Goal: Task Accomplishment & Management: Use online tool/utility

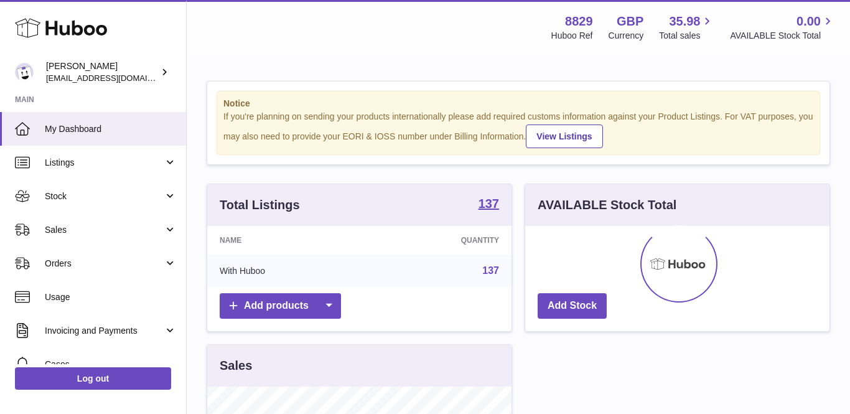
scroll to position [194, 304]
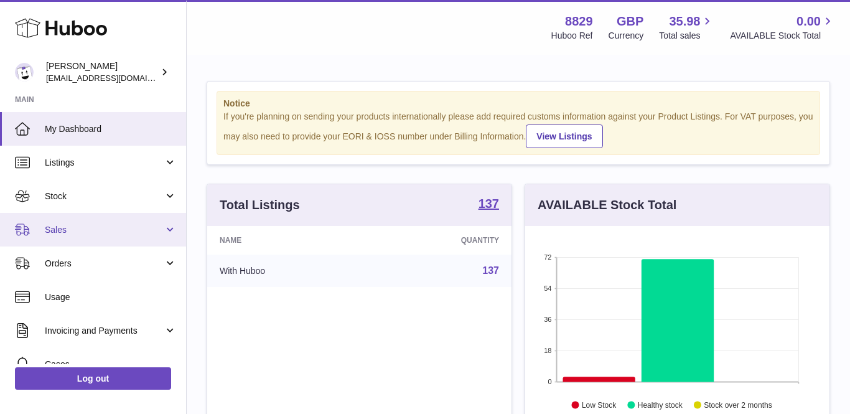
click at [53, 234] on link "Sales" at bounding box center [93, 230] width 186 height 34
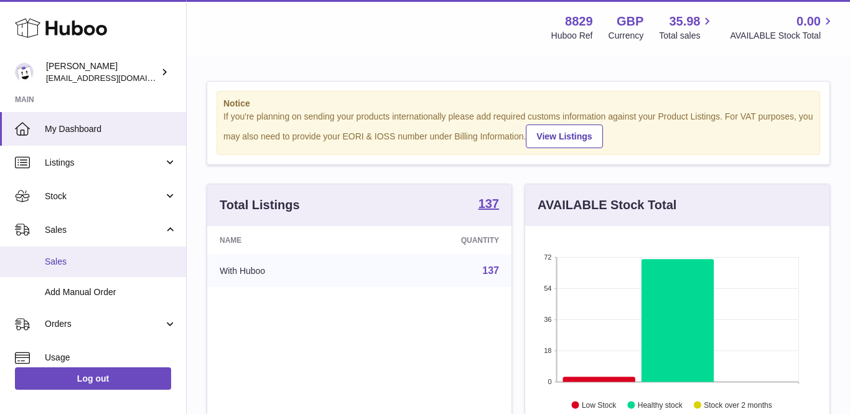
click at [63, 258] on span "Sales" at bounding box center [111, 262] width 132 height 12
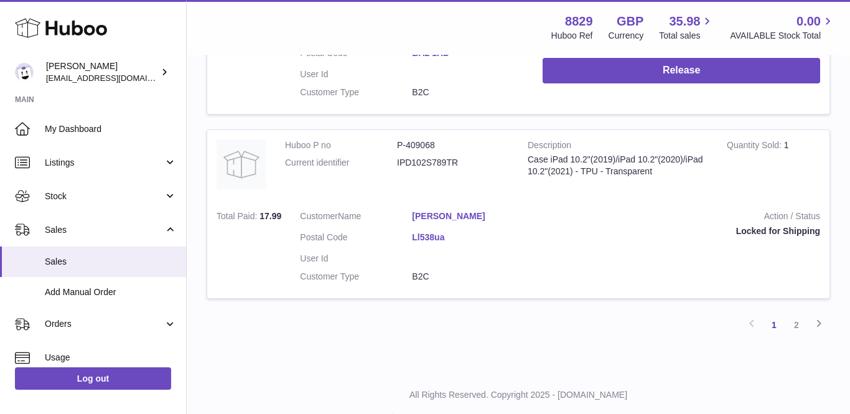
scroll to position [1793, 0]
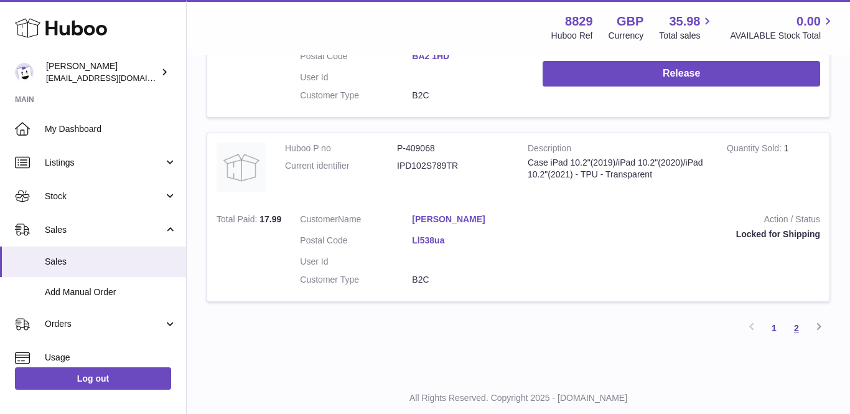
click at [797, 317] on link "2" at bounding box center [796, 328] width 22 height 22
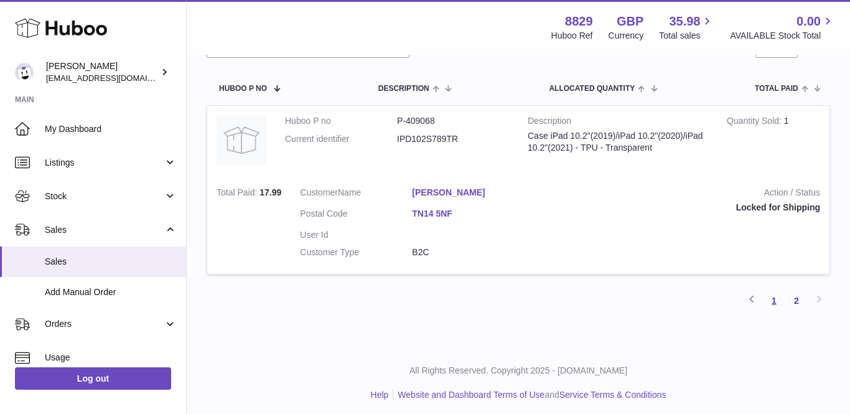
click at [774, 292] on link "1" at bounding box center [774, 300] width 22 height 22
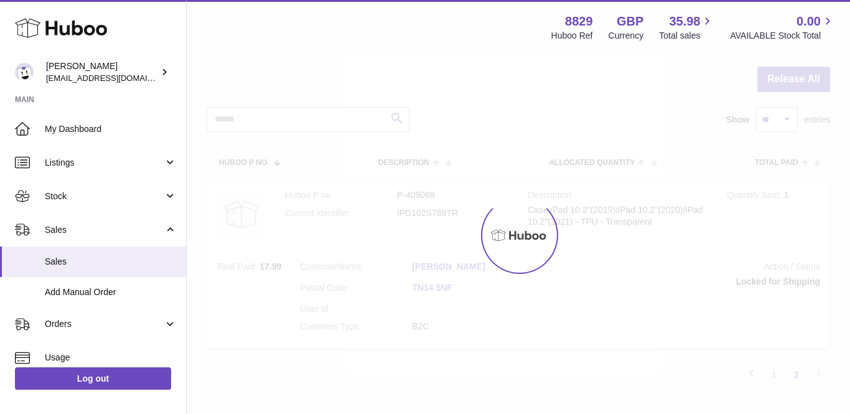
scroll to position [56, 0]
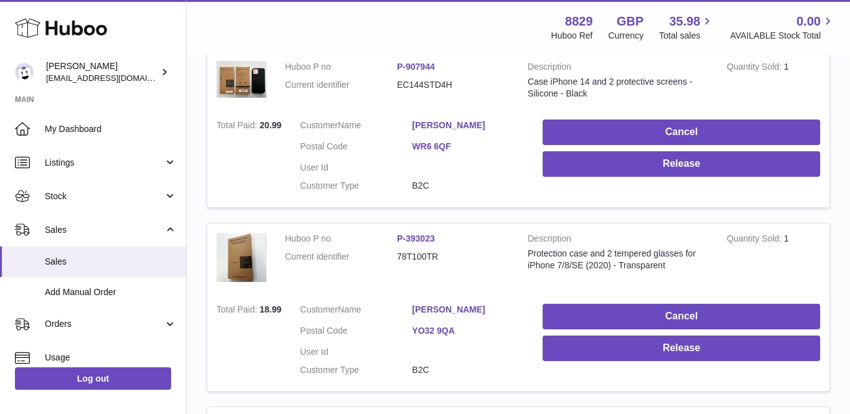
scroll to position [1444, 0]
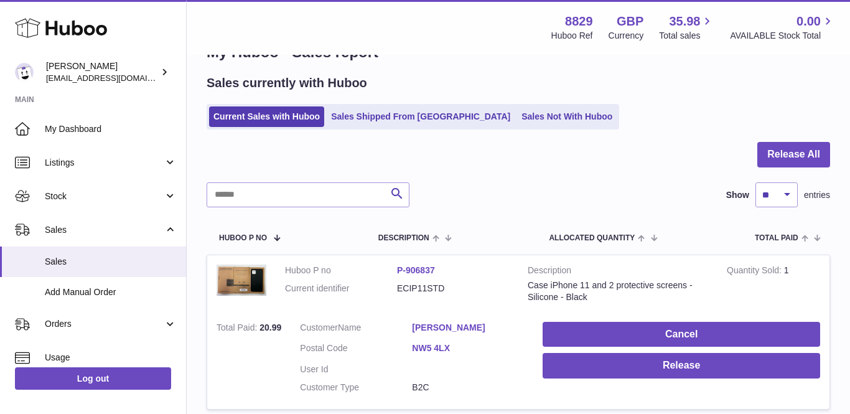
scroll to position [37, 0]
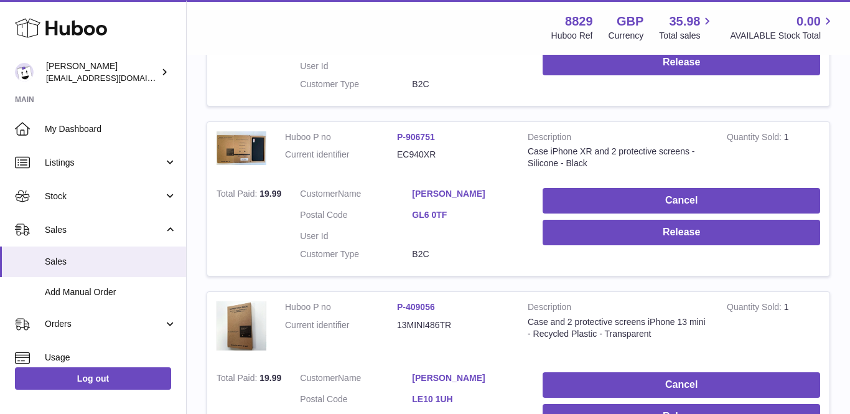
scroll to position [345, 0]
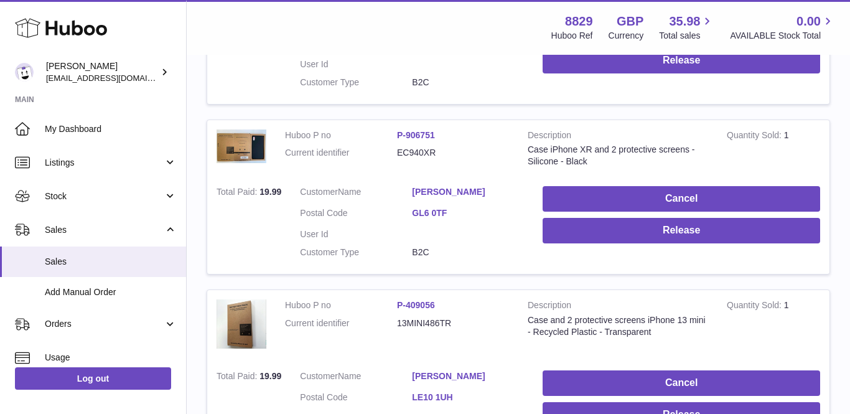
click at [457, 186] on link "[PERSON_NAME]" at bounding box center [468, 192] width 112 height 12
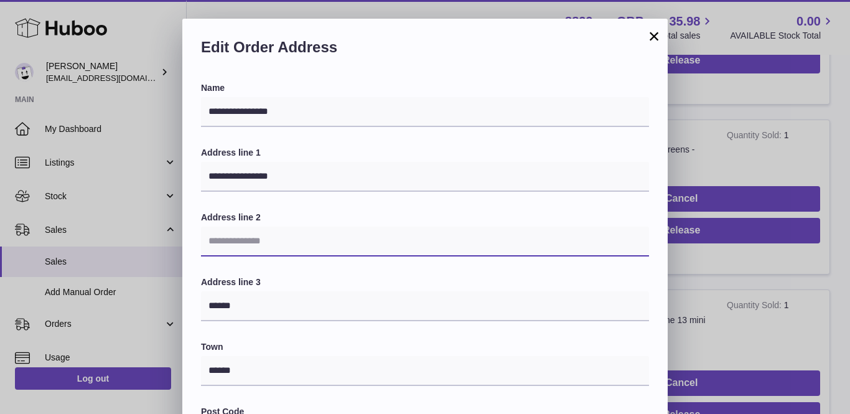
click at [306, 235] on input "text" at bounding box center [425, 241] width 448 height 30
paste input "**********"
drag, startPoint x: 311, startPoint y: 238, endPoint x: 289, endPoint y: 237, distance: 21.8
click at [289, 237] on input "**********" at bounding box center [425, 241] width 448 height 30
click at [355, 233] on input "**********" at bounding box center [425, 241] width 448 height 30
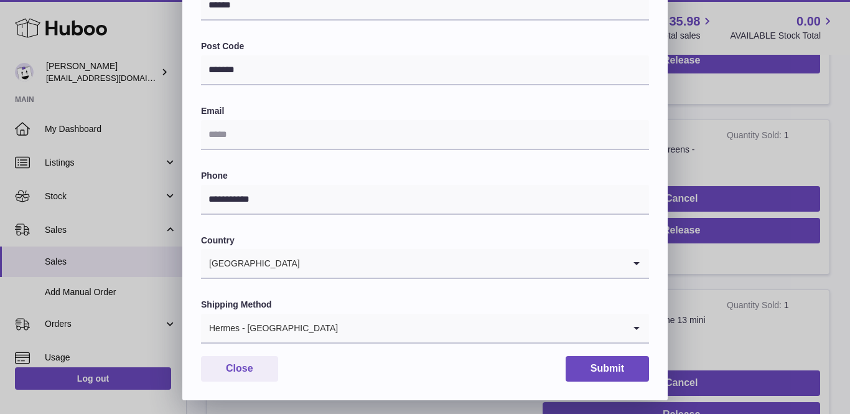
scroll to position [364, 0]
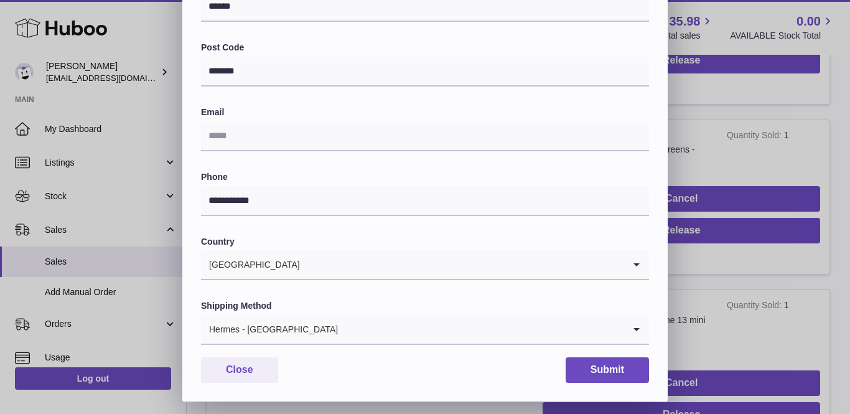
type input "**********"
click at [238, 131] on input "text" at bounding box center [425, 136] width 448 height 30
paste input "**********"
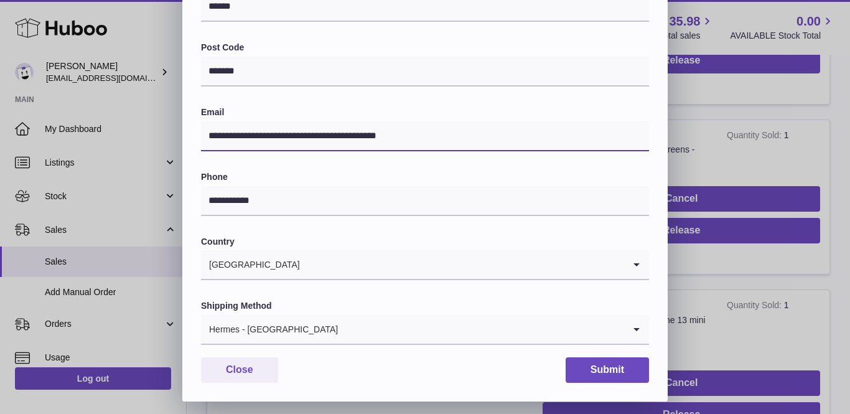
type input "**********"
click at [338, 325] on input "Search for option" at bounding box center [481, 329] width 286 height 29
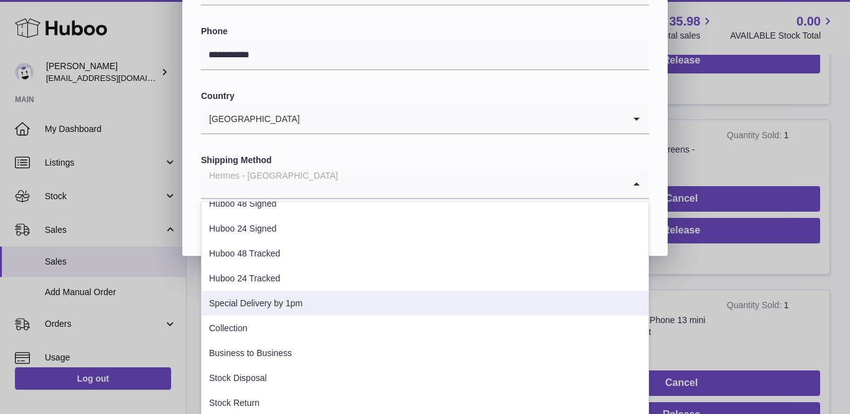
scroll to position [63, 0]
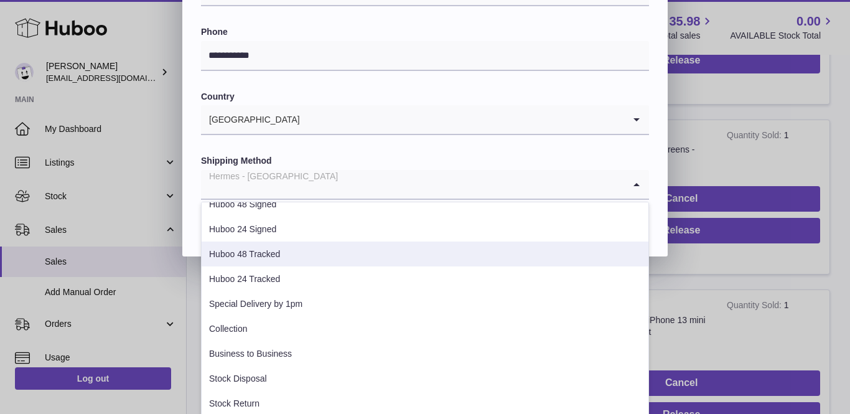
click at [278, 251] on li "Huboo 48 Tracked" at bounding box center [425, 253] width 447 height 25
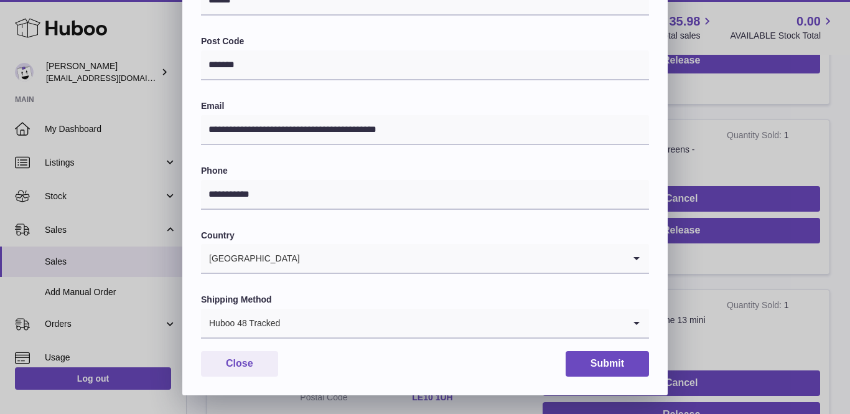
scroll to position [364, 0]
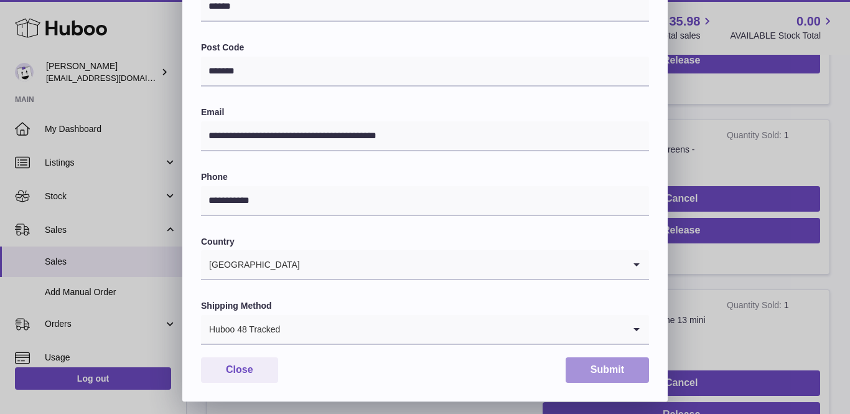
click at [631, 365] on button "Submit" at bounding box center [606, 370] width 83 height 26
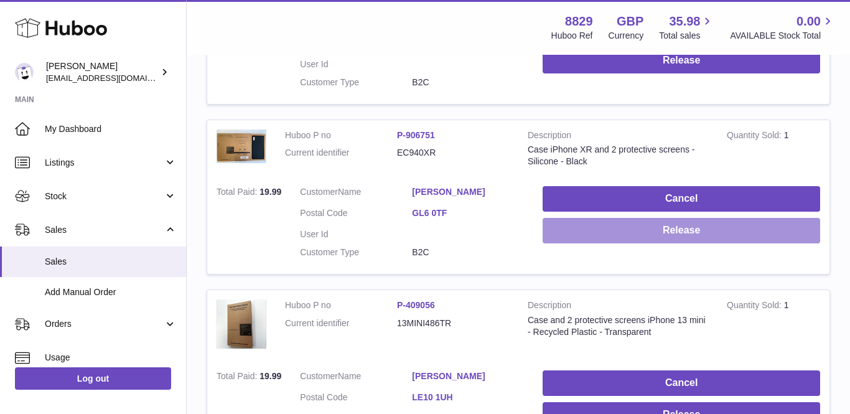
click at [625, 219] on button "Release" at bounding box center [680, 231] width 277 height 26
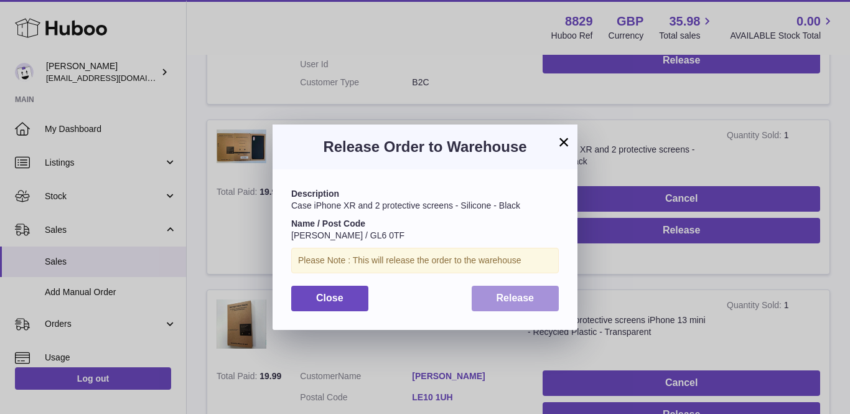
click at [506, 286] on button "Release" at bounding box center [516, 299] width 88 height 26
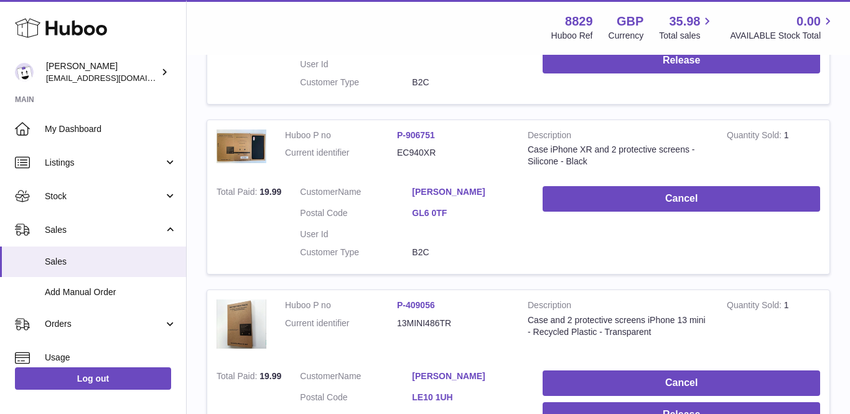
click at [457, 195] on dl "Customer Name Patricia Woodham Postal Code GL6 0TF User Id Customer Type B2C" at bounding box center [412, 225] width 224 height 78
click at [441, 188] on link "[PERSON_NAME]" at bounding box center [468, 192] width 112 height 12
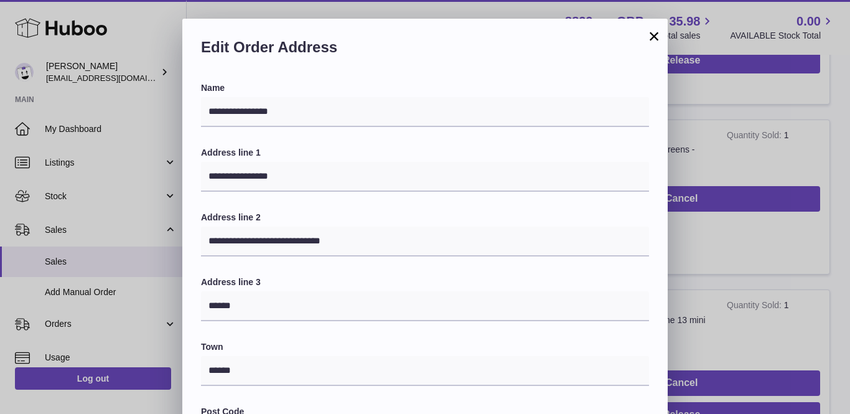
click at [658, 34] on button "×" at bounding box center [653, 36] width 15 height 15
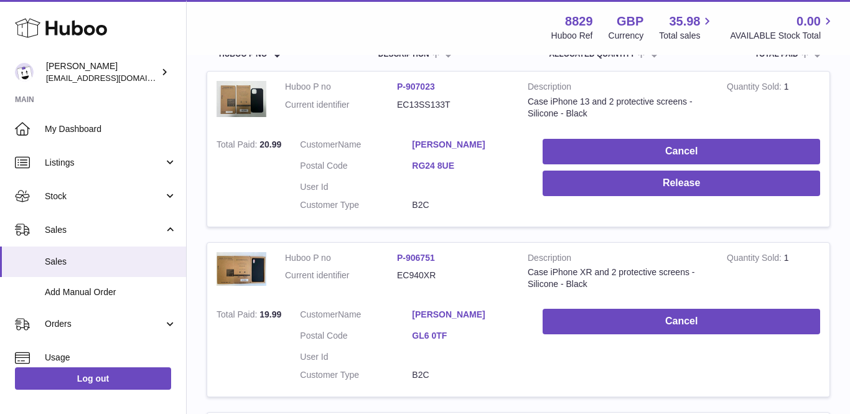
scroll to position [201, 0]
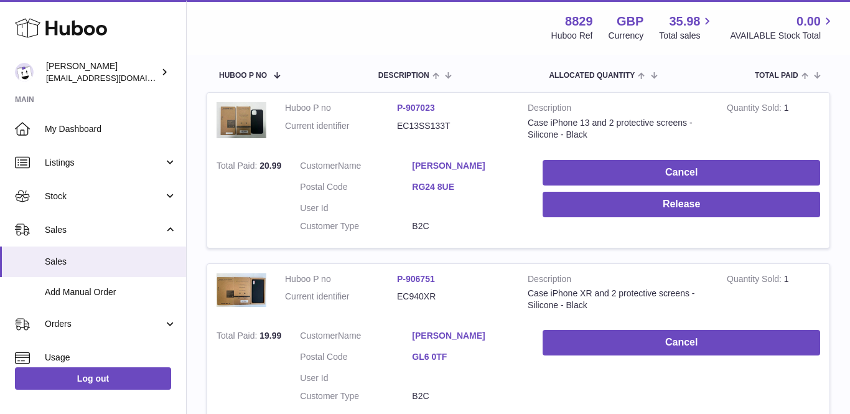
click at [438, 161] on link "[PERSON_NAME]" at bounding box center [468, 166] width 112 height 12
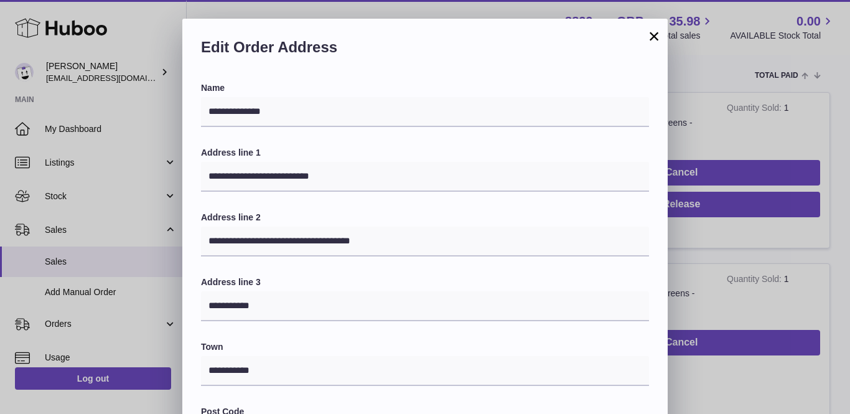
click at [653, 37] on button "×" at bounding box center [653, 36] width 15 height 15
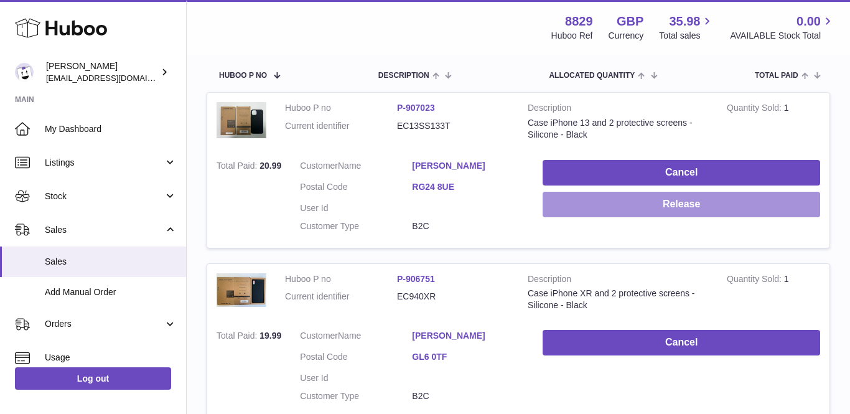
click at [657, 205] on button "Release" at bounding box center [680, 205] width 277 height 26
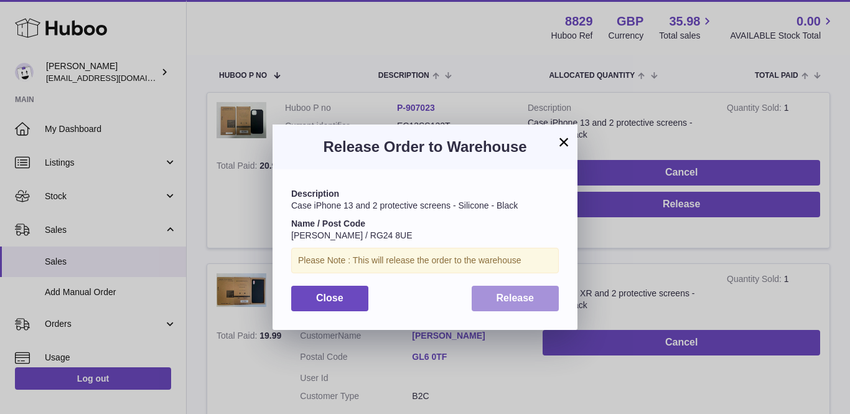
click at [509, 303] on button "Release" at bounding box center [516, 299] width 88 height 26
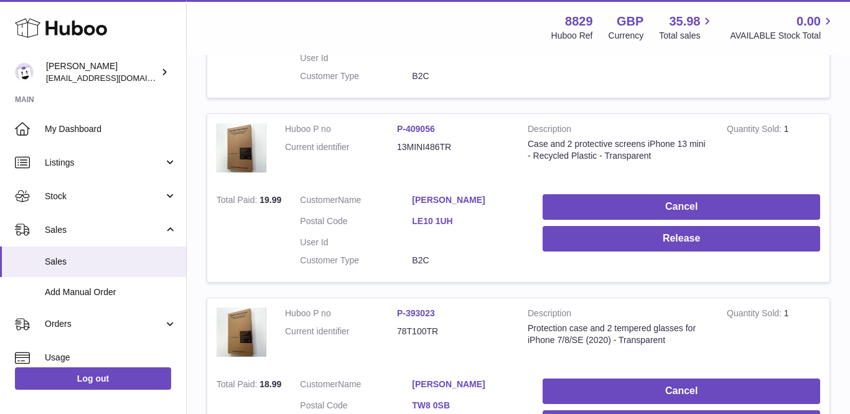
scroll to position [516, 0]
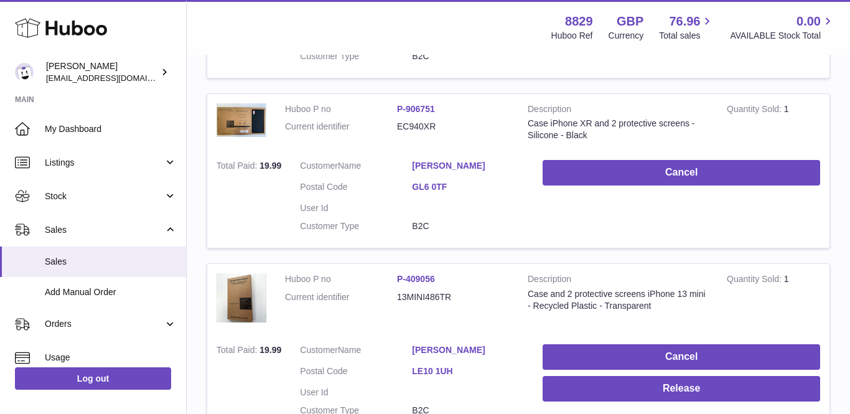
scroll to position [399, 0]
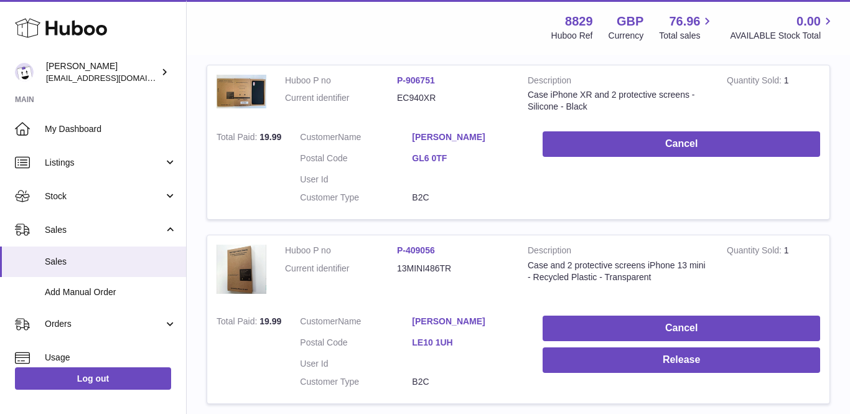
click at [434, 315] on link "[PERSON_NAME]" at bounding box center [468, 321] width 112 height 12
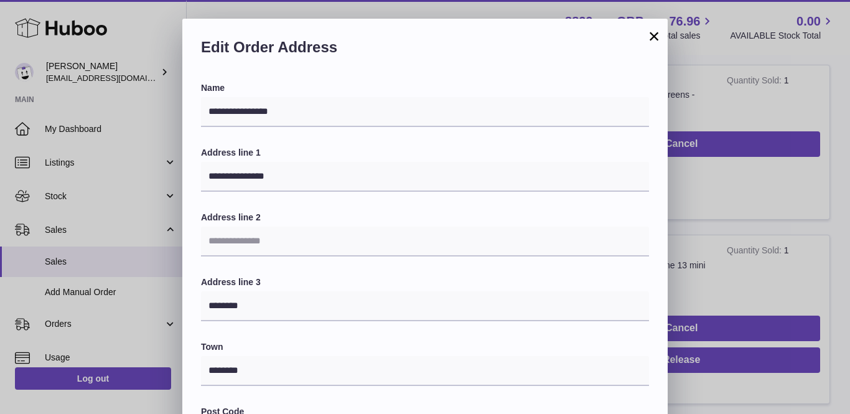
scroll to position [0, 0]
click at [656, 33] on button "×" at bounding box center [653, 36] width 15 height 15
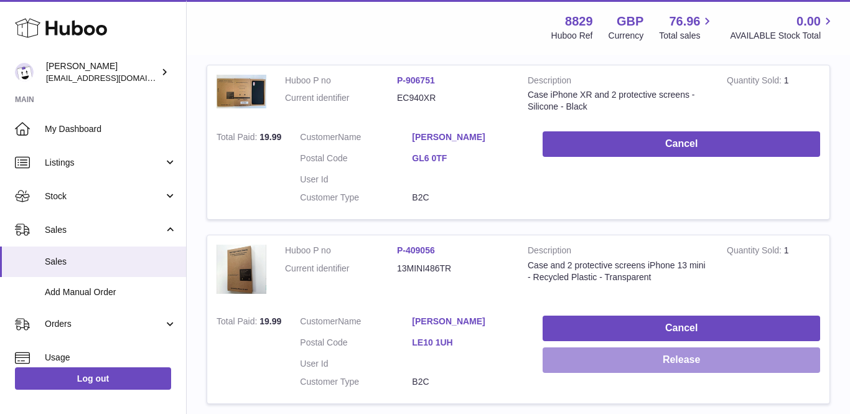
click at [653, 356] on button "Release" at bounding box center [680, 360] width 277 height 26
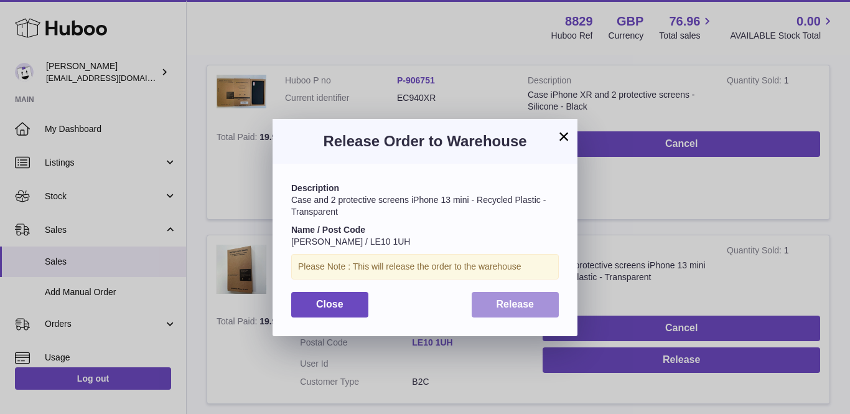
click at [513, 299] on span "Release" at bounding box center [515, 304] width 38 height 11
